Goal: Contribute content

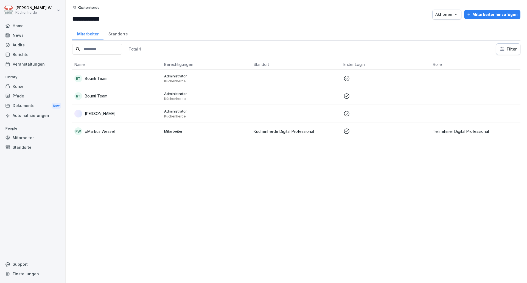
click at [43, 83] on div "Kurse" at bounding box center [33, 86] width 60 height 10
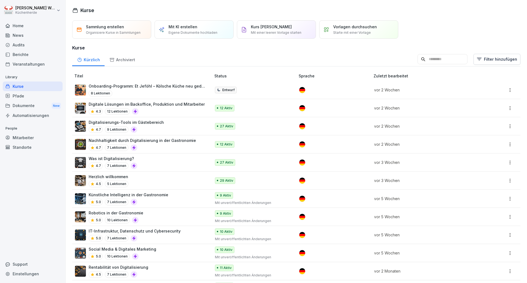
click at [195, 35] on p "Eigene Dokumente hochladen" at bounding box center [192, 32] width 49 height 5
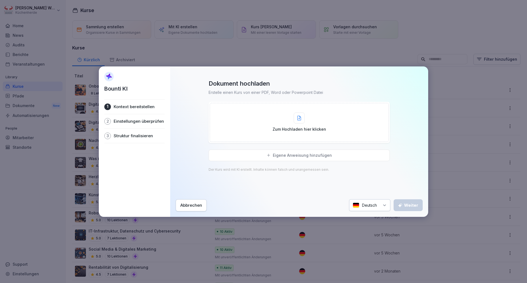
click at [252, 157] on div "Eigene Anweisung hinzufügen" at bounding box center [298, 155] width 181 height 12
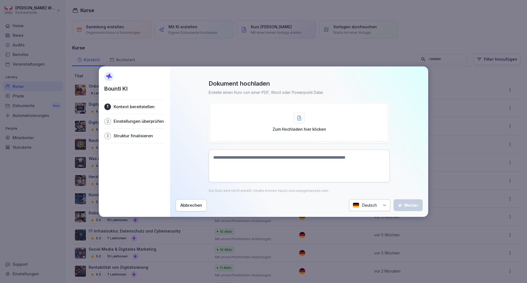
click at [258, 159] on textarea at bounding box center [298, 165] width 181 height 33
paste textarea "**********"
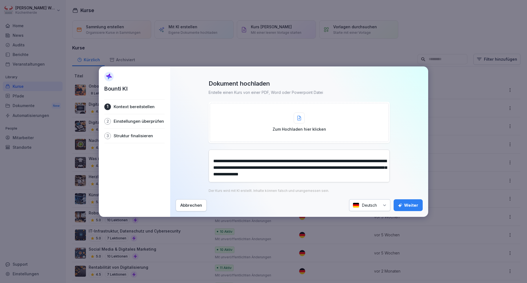
click at [267, 170] on textarea at bounding box center [298, 165] width 181 height 33
type textarea "**********"
click at [418, 208] on button "Weiter" at bounding box center [407, 205] width 29 height 12
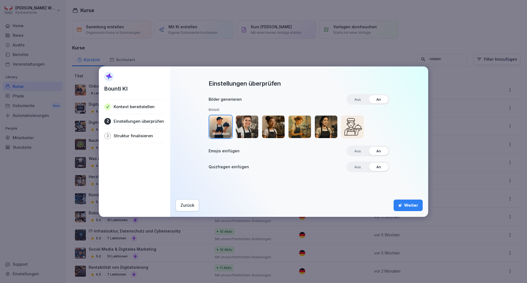
click at [406, 202] on button "Weiter" at bounding box center [407, 205] width 29 height 12
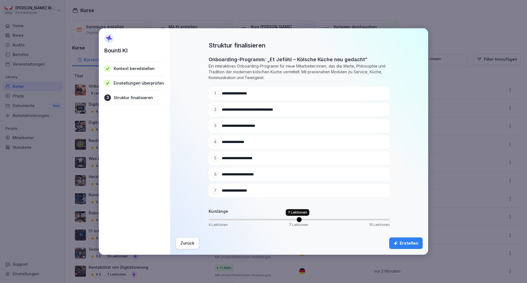
click at [296, 218] on span "Volume" at bounding box center [298, 219] width 5 height 5
click at [184, 244] on div "Zurück" at bounding box center [187, 243] width 14 height 6
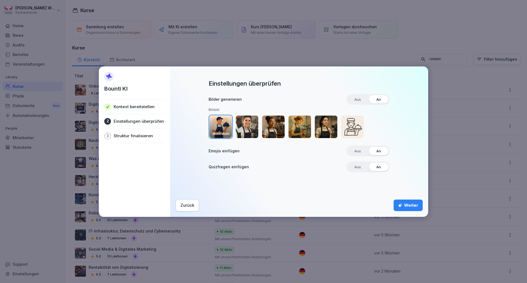
click at [195, 205] on button "Zurück" at bounding box center [187, 205] width 23 height 12
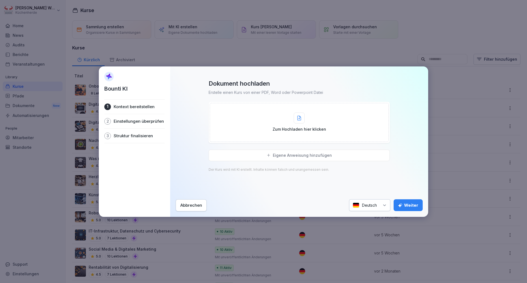
click at [197, 204] on div "Abbrechen" at bounding box center [191, 205] width 22 height 6
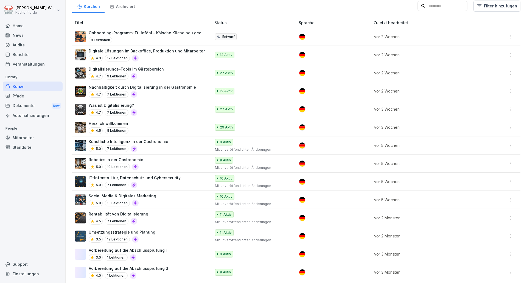
scroll to position [55, 0]
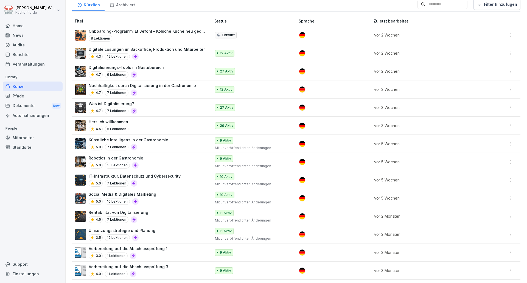
click at [48, 176] on div "Home News Audits Berichte Veranstaltungen Library Kurse Pfade Dokumente New Aut…" at bounding box center [33, 149] width 60 height 262
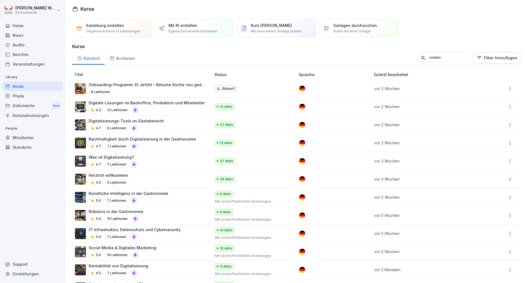
scroll to position [0, 0]
